Goal: Information Seeking & Learning: Learn about a topic

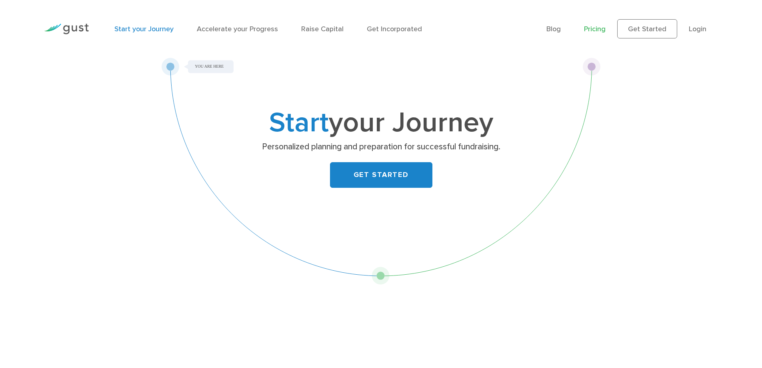
click at [590, 27] on link "Pricing" at bounding box center [595, 29] width 22 height 8
click at [598, 27] on link "Pricing" at bounding box center [595, 29] width 22 height 8
